Goal: Transaction & Acquisition: Purchase product/service

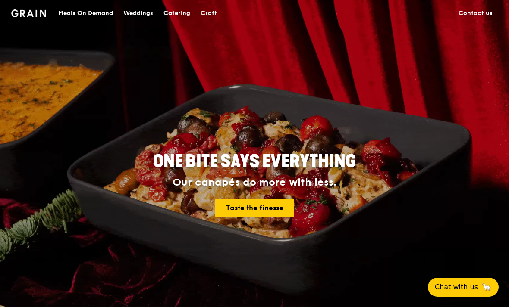
click at [79, 13] on div "Meals On Demand" at bounding box center [85, 13] width 55 height 26
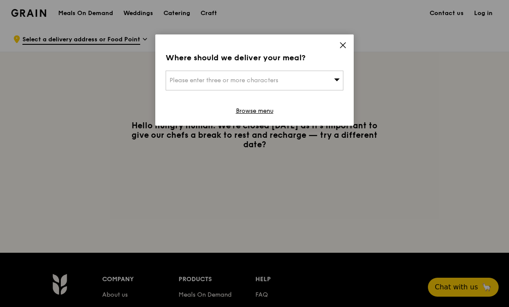
click at [301, 74] on div "Please enter three or more characters" at bounding box center [255, 81] width 178 height 20
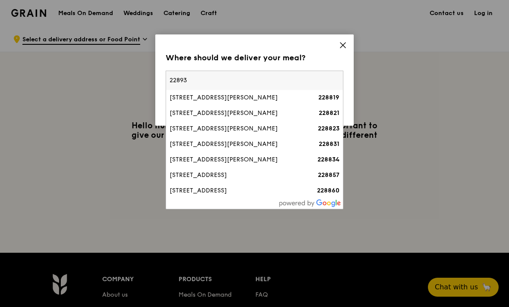
type input "228931"
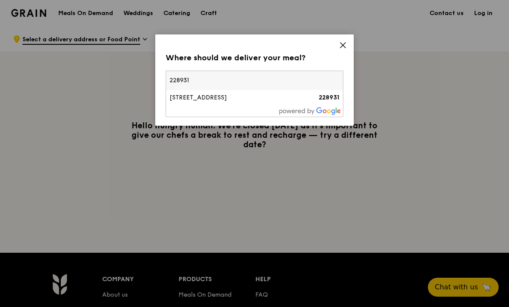
click at [180, 99] on div "[STREET_ADDRESS]" at bounding box center [233, 98] width 128 height 9
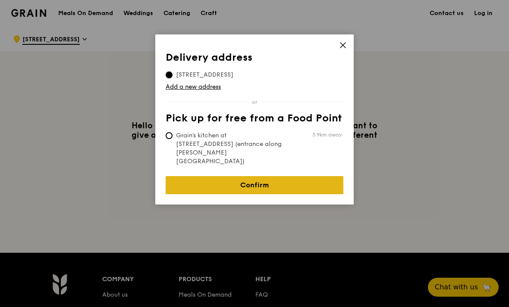
click at [286, 176] on link "Confirm" at bounding box center [255, 185] width 178 height 18
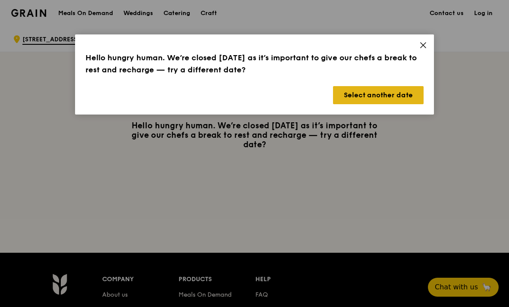
click at [411, 98] on button "Select another date" at bounding box center [378, 95] width 91 height 18
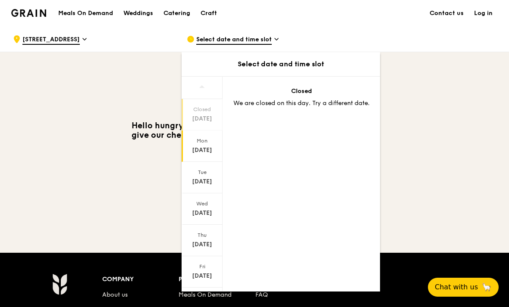
click at [206, 148] on div "[DATE]" at bounding box center [202, 150] width 38 height 9
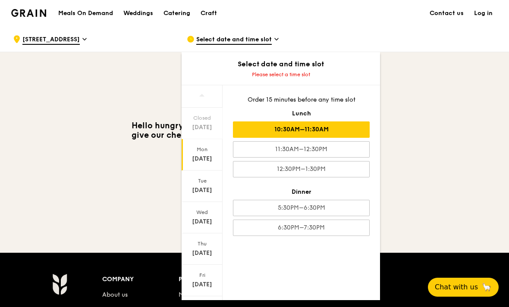
click at [339, 129] on div "10:30AM–11:30AM" at bounding box center [301, 130] width 137 height 16
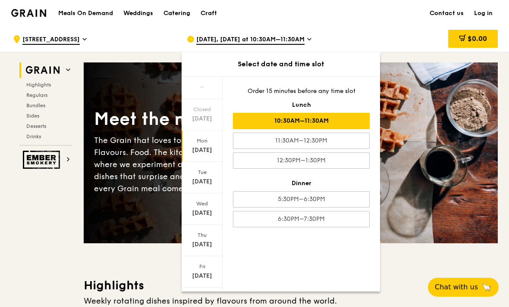
click at [489, 14] on link "Log in" at bounding box center [483, 13] width 29 height 26
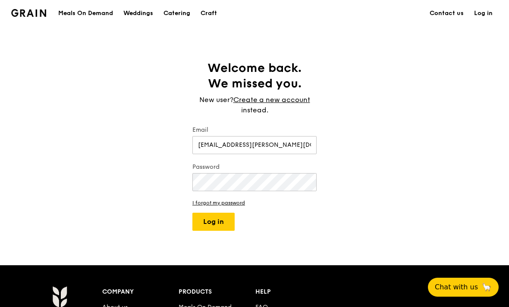
type input "[EMAIL_ADDRESS][PERSON_NAME][DOMAIN_NAME]"
click at [218, 220] on button "Log in" at bounding box center [213, 222] width 42 height 18
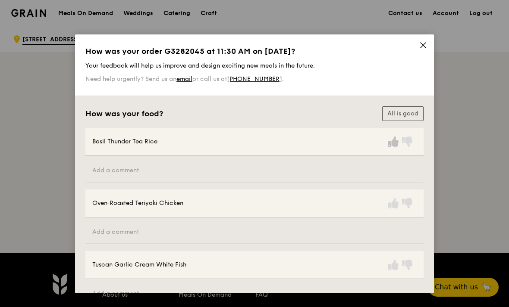
click at [391, 147] on icon at bounding box center [393, 142] width 10 height 10
click at [394, 206] on icon at bounding box center [393, 203] width 10 height 10
click at [392, 268] on icon at bounding box center [393, 265] width 10 height 10
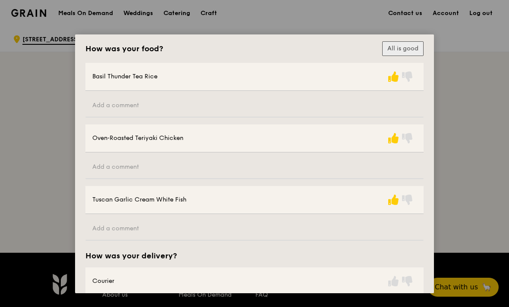
click at [412, 54] on button "All is good" at bounding box center [402, 48] width 41 height 15
click at [413, 47] on button "All is good" at bounding box center [402, 48] width 41 height 15
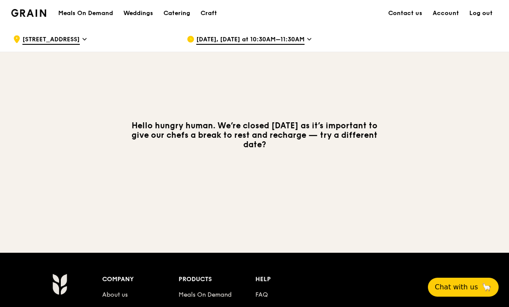
click at [79, 10] on h1 "Meals On Demand" at bounding box center [85, 13] width 55 height 9
click at [75, 13] on h1 "Meals On Demand" at bounding box center [85, 13] width 55 height 9
click at [73, 11] on h1 "Meals On Demand" at bounding box center [85, 13] width 55 height 9
click at [311, 37] on div "[DATE], [DATE] at 10:30AM–11:30AM" at bounding box center [267, 39] width 160 height 26
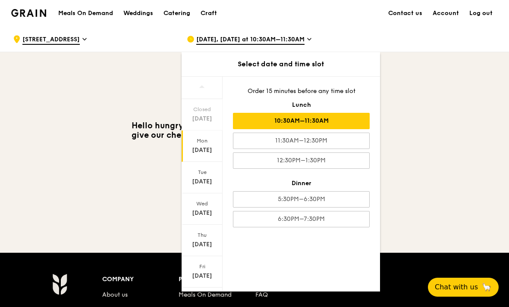
click at [273, 122] on div "10:30AM–11:30AM" at bounding box center [301, 121] width 137 height 16
click at [450, 141] on div "Hello hungry human. We’re closed [DATE] as it’s important to give our chefs a b…" at bounding box center [254, 135] width 486 height 28
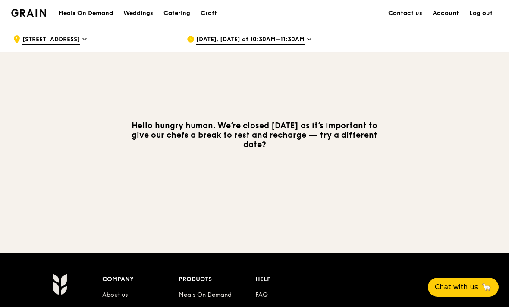
click at [300, 35] on span "[DATE], [DATE] at 10:30AM–11:30AM" at bounding box center [250, 39] width 108 height 9
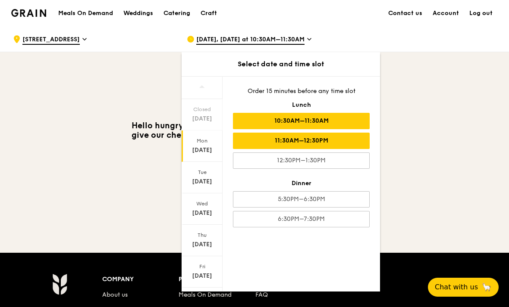
click at [319, 146] on div "11:30AM–12:30PM" at bounding box center [301, 141] width 137 height 16
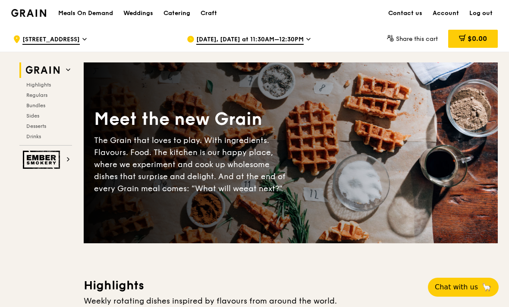
click at [68, 17] on h1 "Meals On Demand" at bounding box center [85, 13] width 55 height 9
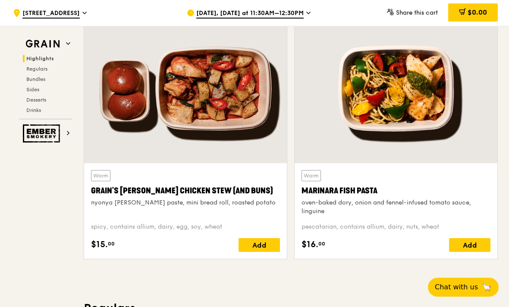
scroll to position [295, 0]
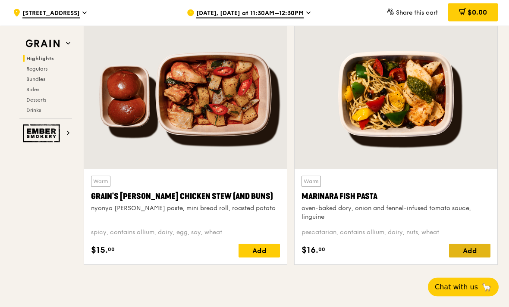
click at [475, 251] on div "Add" at bounding box center [469, 252] width 41 height 14
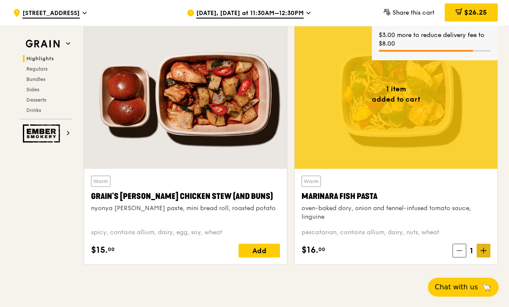
click at [485, 256] on span at bounding box center [483, 251] width 14 height 14
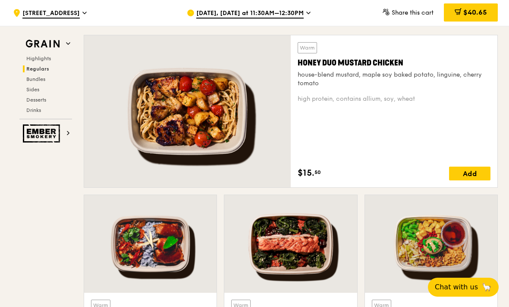
scroll to position [602, 0]
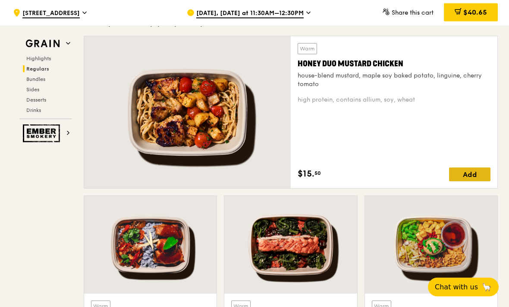
click at [476, 173] on div "Add" at bounding box center [469, 175] width 41 height 14
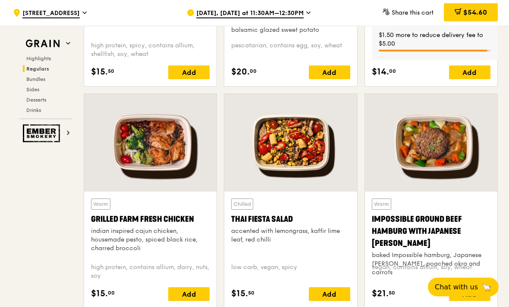
scroll to position [967, 0]
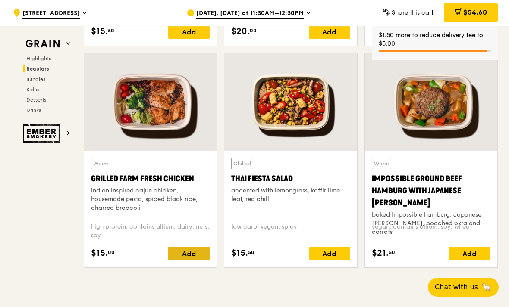
click at [199, 258] on div "Add" at bounding box center [188, 254] width 41 height 14
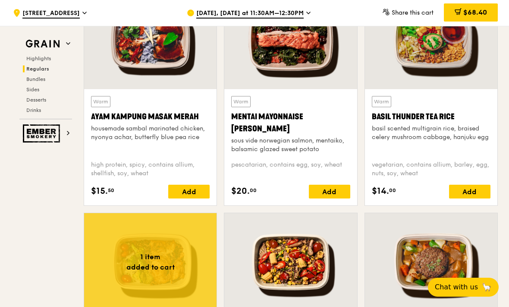
scroll to position [806, 0]
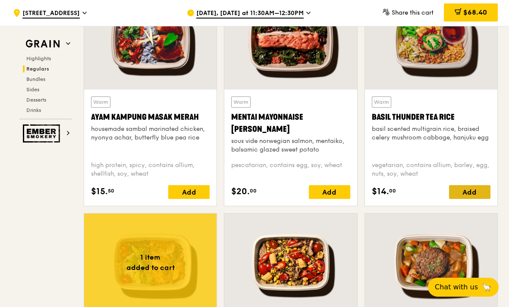
click at [476, 193] on div "Add" at bounding box center [469, 192] width 41 height 14
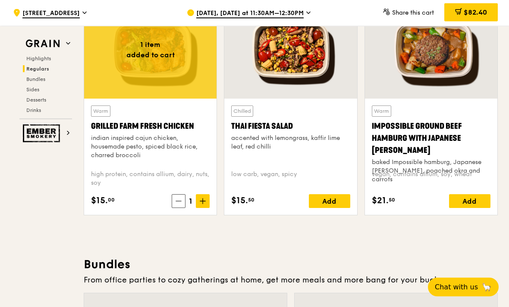
scroll to position [1019, 0]
click at [207, 203] on span at bounding box center [203, 201] width 14 height 14
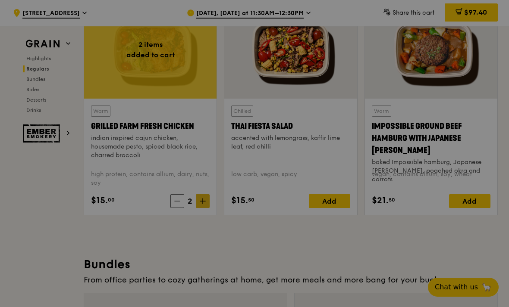
type input "2"
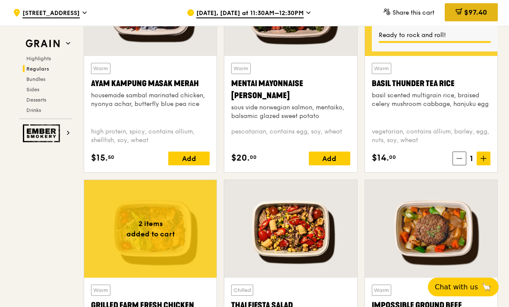
click at [487, 11] on div "$97.40" at bounding box center [471, 12] width 53 height 18
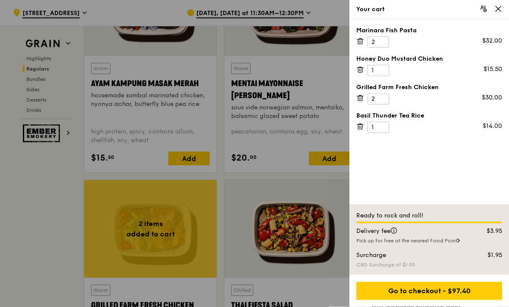
scroll to position [840, 0]
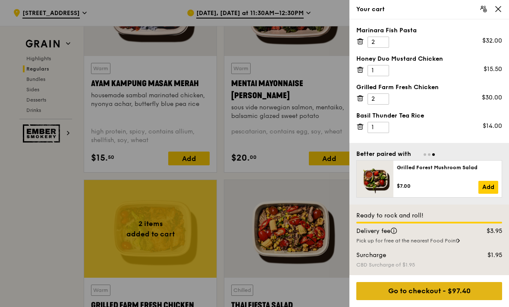
click at [456, 291] on div "Go to checkout - $97.40" at bounding box center [429, 291] width 146 height 18
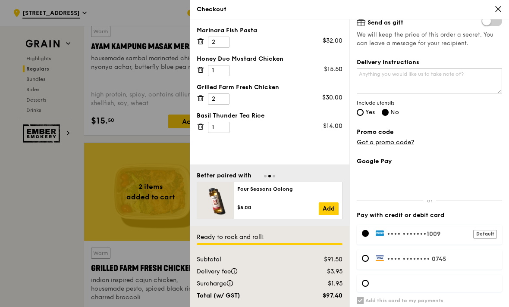
scroll to position [212, 0]
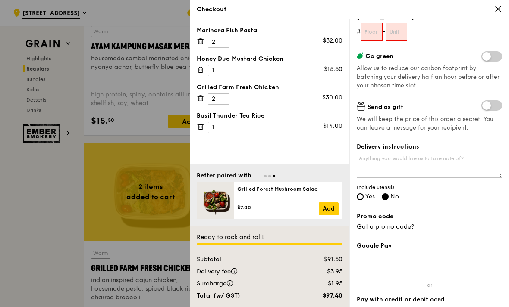
scroll to position [103, 0]
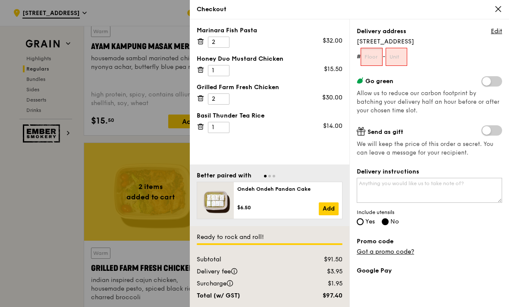
click at [381, 56] on input "text" at bounding box center [371, 57] width 22 height 18
type input "0"
click at [404, 62] on input "text" at bounding box center [397, 57] width 22 height 18
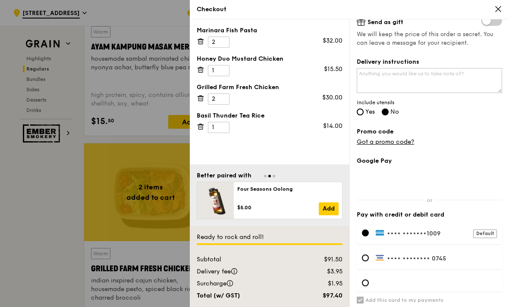
scroll to position [212, 0]
type input "0"
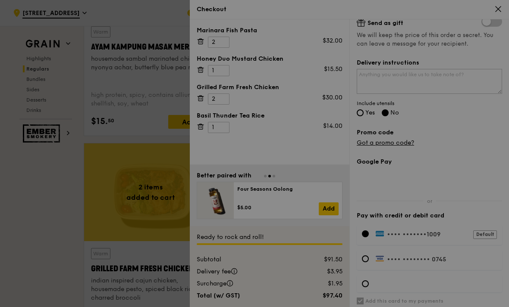
scroll to position [877, 0]
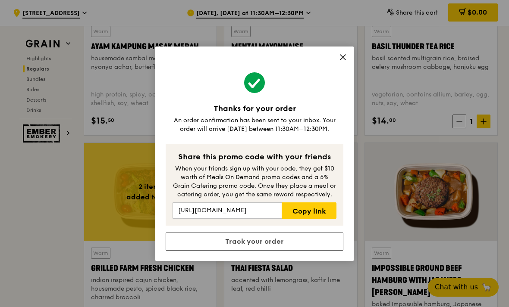
click at [346, 61] on icon at bounding box center [343, 57] width 8 height 8
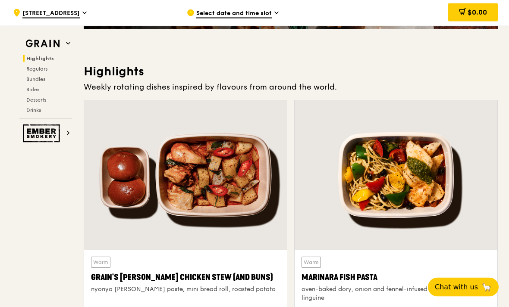
scroll to position [0, 0]
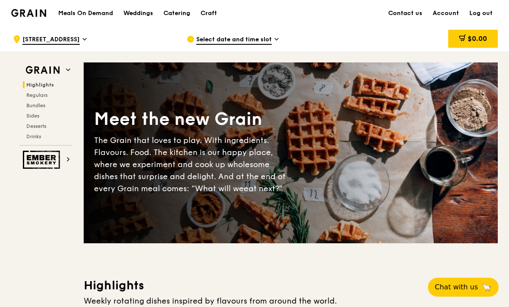
click at [448, 12] on link "Account" at bounding box center [445, 13] width 37 height 26
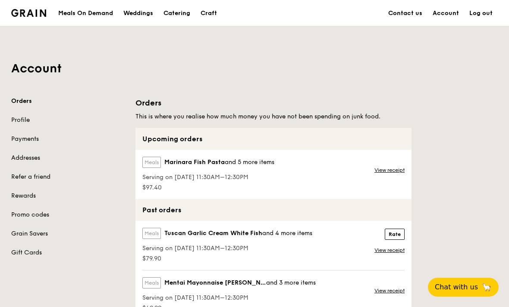
scroll to position [9, 0]
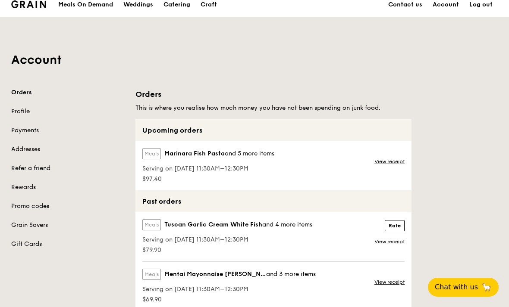
click at [38, 235] on div "Orders Profile Payments Addresses Refer a friend Rewards Promo codes Grain Save…" at bounding box center [68, 168] width 114 height 160
click at [36, 229] on link "Grain Savers" at bounding box center [68, 225] width 114 height 9
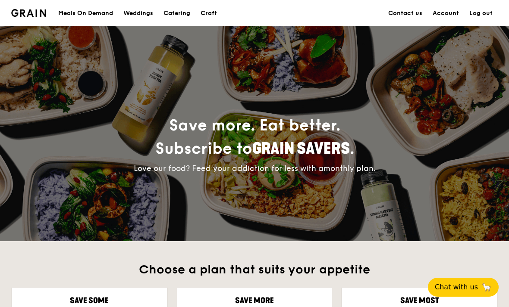
click at [486, 13] on link "Log out" at bounding box center [481, 13] width 34 height 26
